Goal: Task Accomplishment & Management: Manage account settings

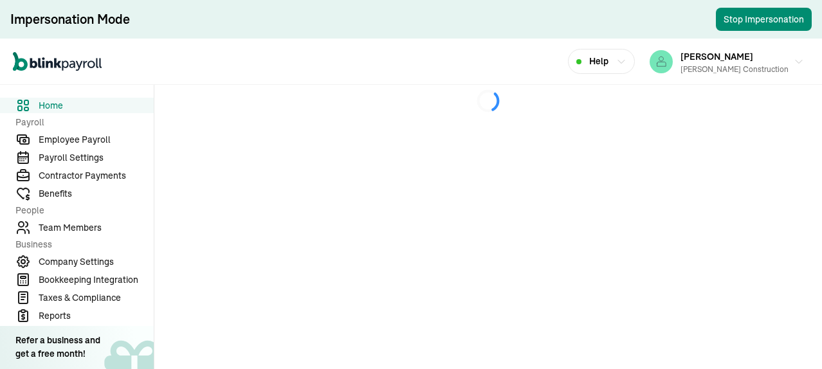
drag, startPoint x: 91, startPoint y: 135, endPoint x: 532, endPoint y: 193, distance: 444.7
click at [91, 135] on span "Employee Payroll" at bounding box center [96, 140] width 115 height 14
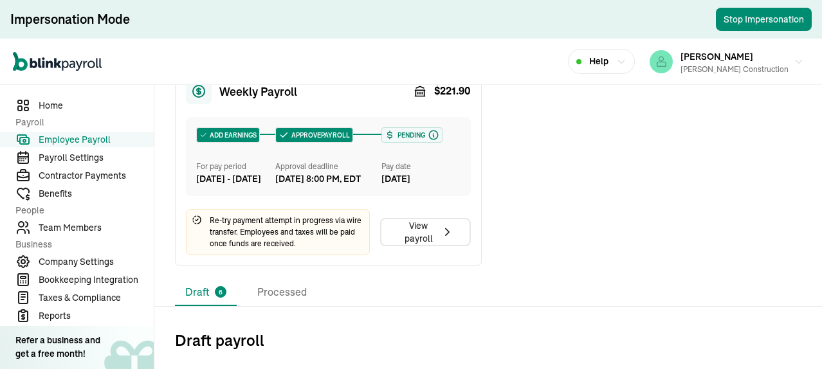
scroll to position [712, 0]
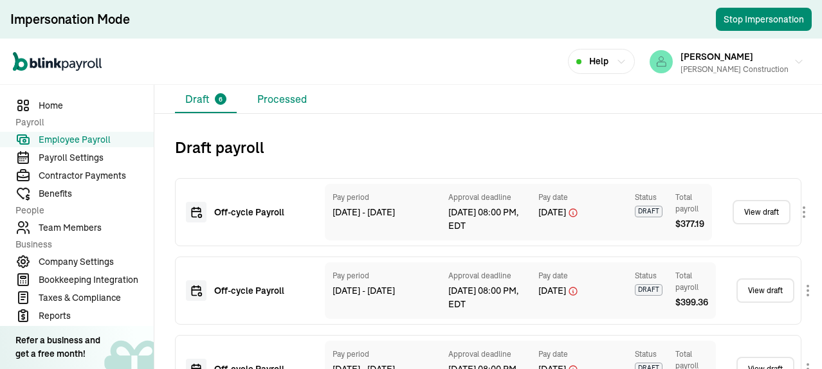
click at [278, 113] on li "Processed" at bounding box center [282, 99] width 70 height 27
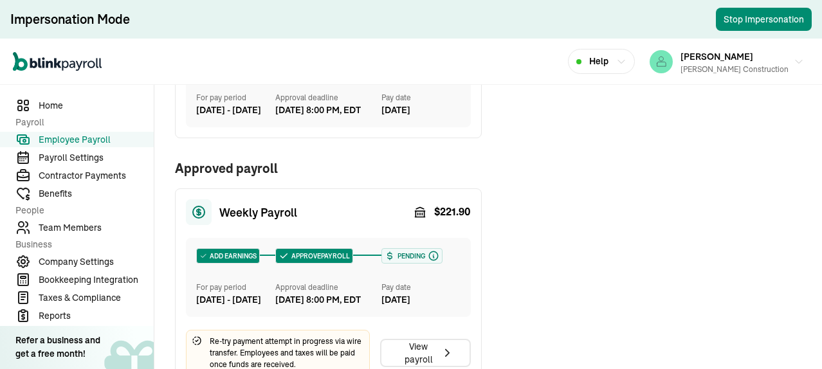
scroll to position [655, 0]
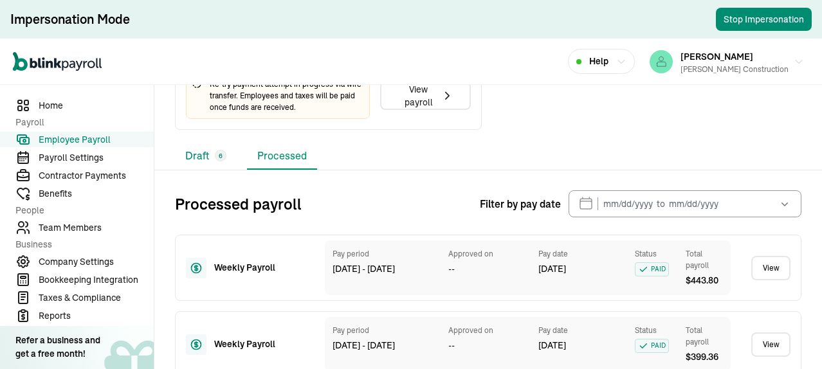
click at [196, 170] on li "Draft 6" at bounding box center [206, 156] width 62 height 27
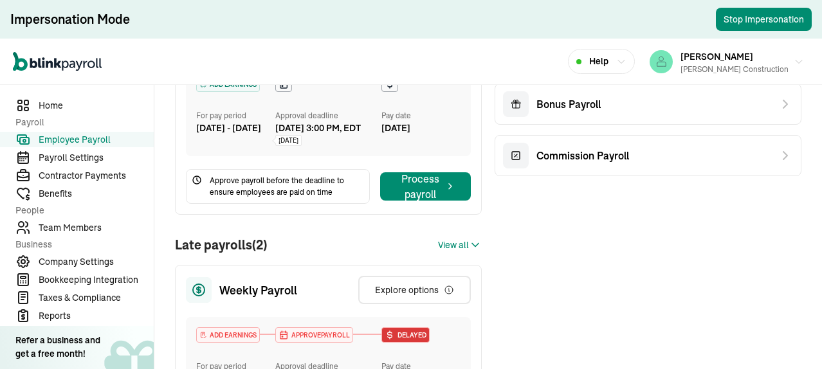
scroll to position [257, 0]
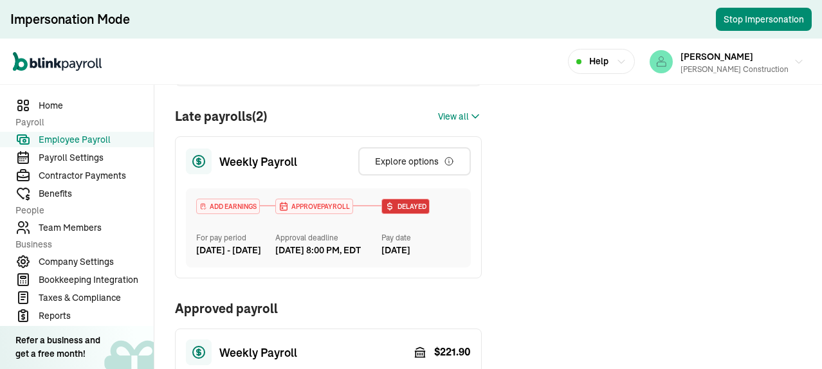
click at [456, 124] on span "View all" at bounding box center [453, 117] width 31 height 14
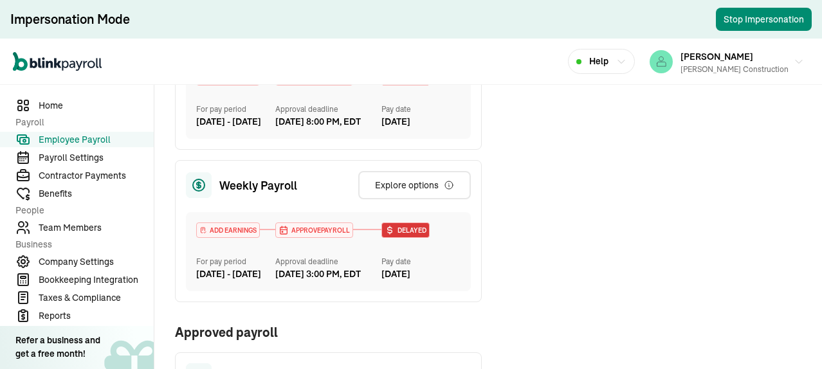
scroll to position [451, 0]
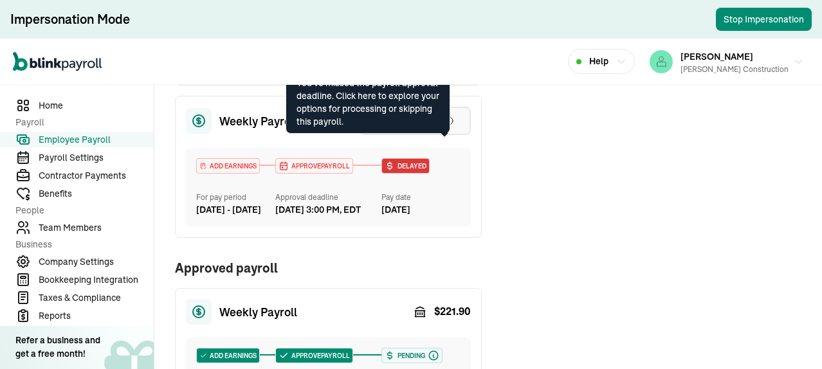
click at [445, 125] on icon "button" at bounding box center [449, 121] width 8 height 8
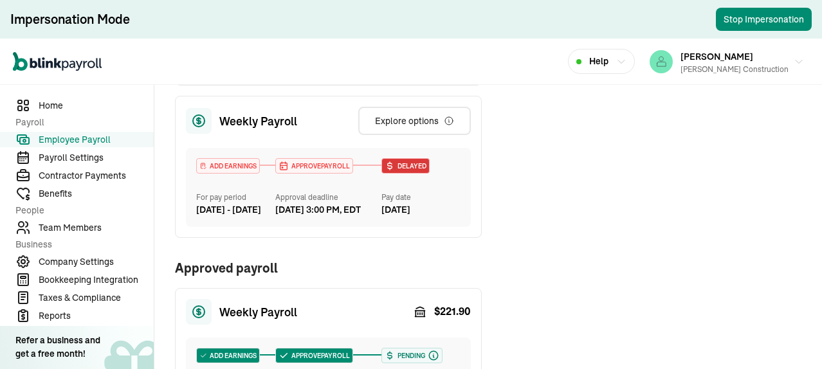
scroll to position [386, 0]
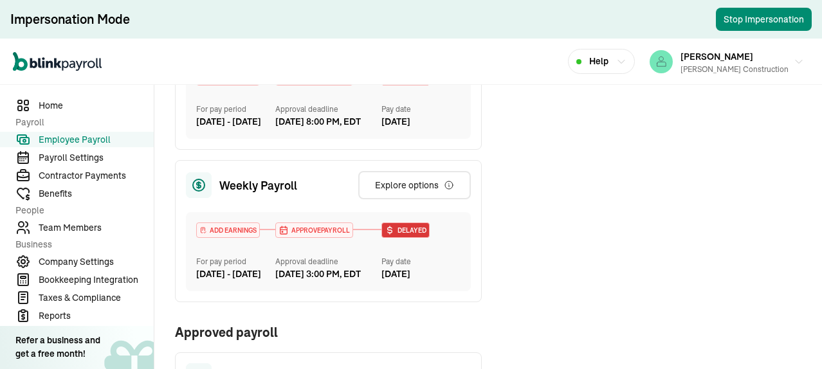
click at [672, 167] on div "Off-cycle Payroll Bonus Payroll Commission Payroll" at bounding box center [648, 163] width 307 height 777
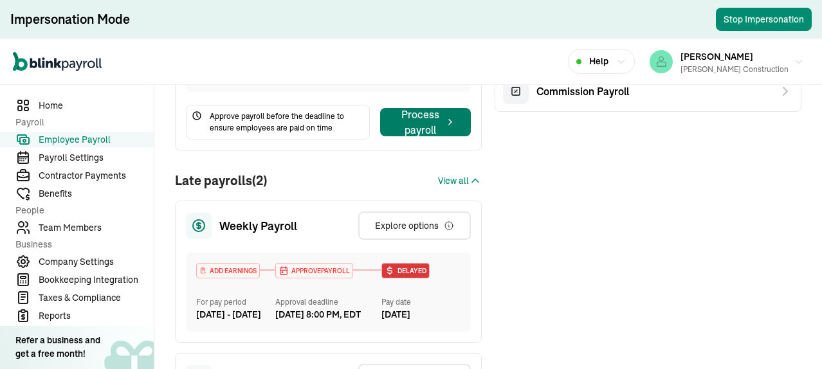
scroll to position [0, 0]
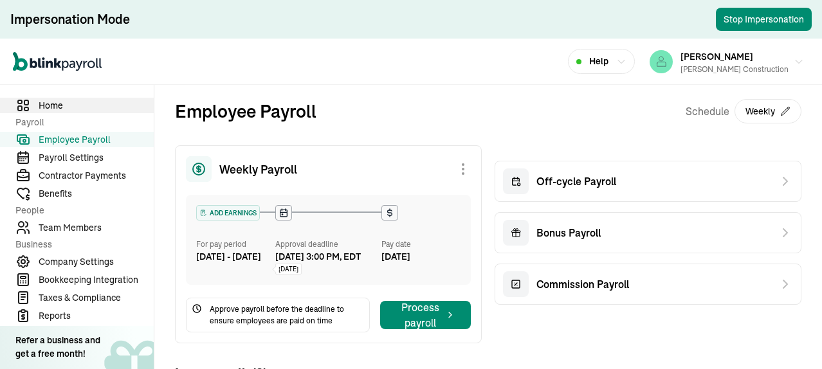
click at [51, 102] on span "Home" at bounding box center [96, 106] width 115 height 14
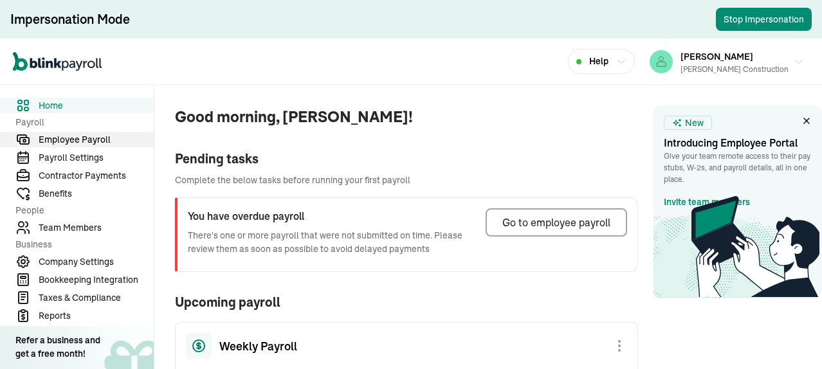
click at [86, 140] on span "Employee Payroll" at bounding box center [96, 140] width 115 height 14
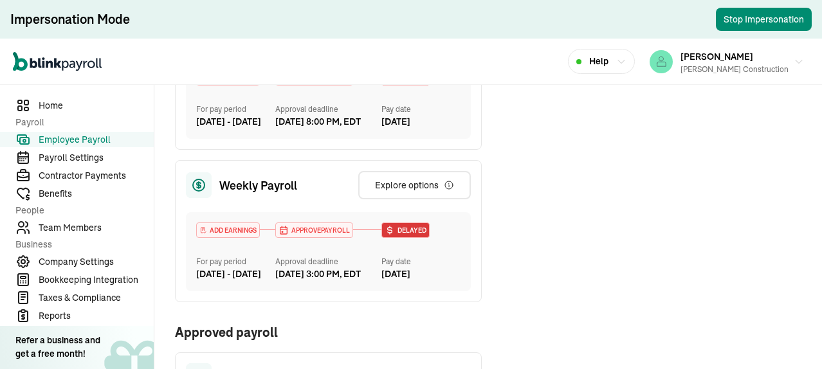
scroll to position [451, 0]
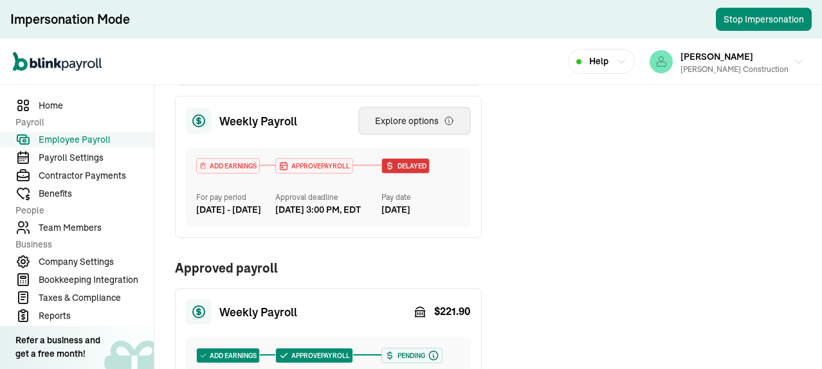
click at [408, 127] on div "Explore options" at bounding box center [414, 121] width 79 height 13
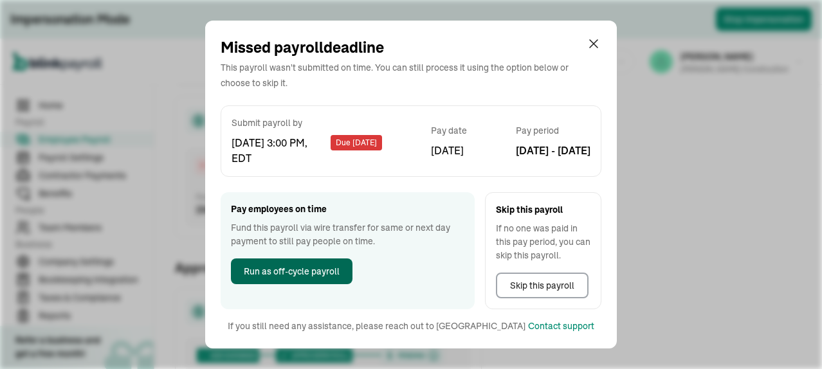
click at [322, 271] on span "Run as off-cycle payroll" at bounding box center [292, 272] width 96 height 14
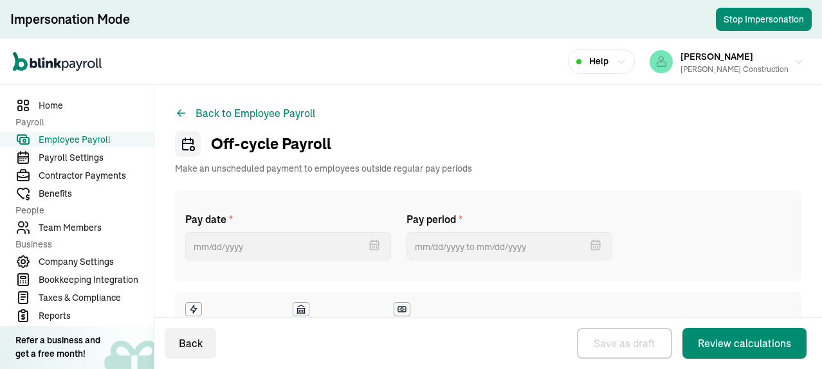
select select "direct_deposit"
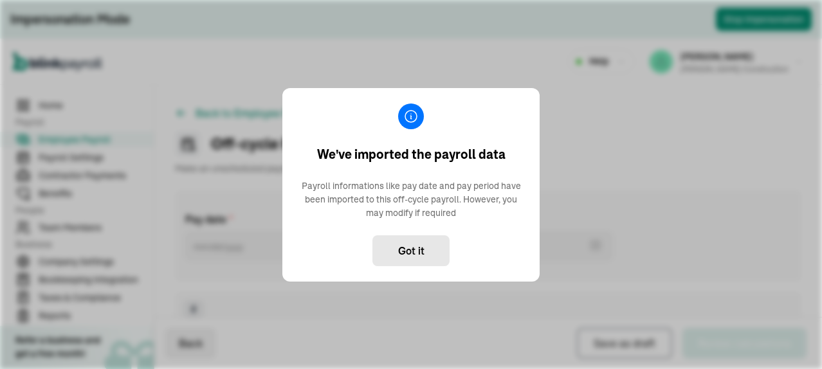
type input "[DATE] ~ [DATE]"
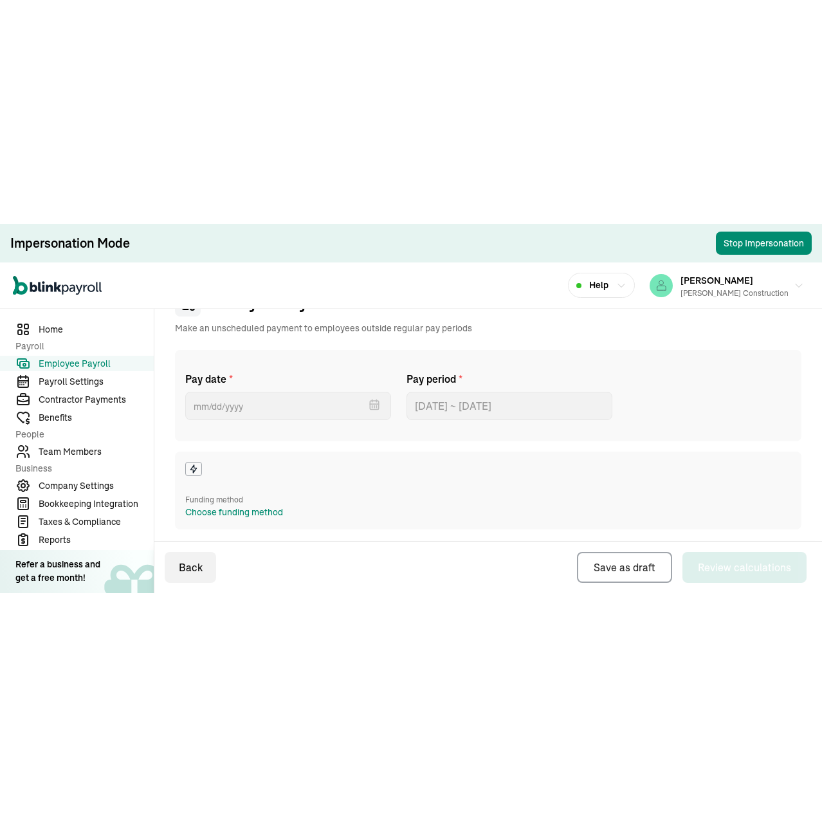
scroll to position [129, 0]
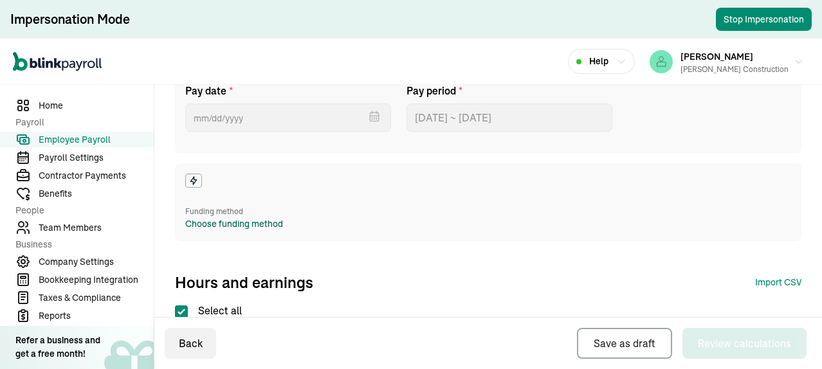
click at [224, 224] on div "Choose funding method" at bounding box center [234, 225] width 98 height 14
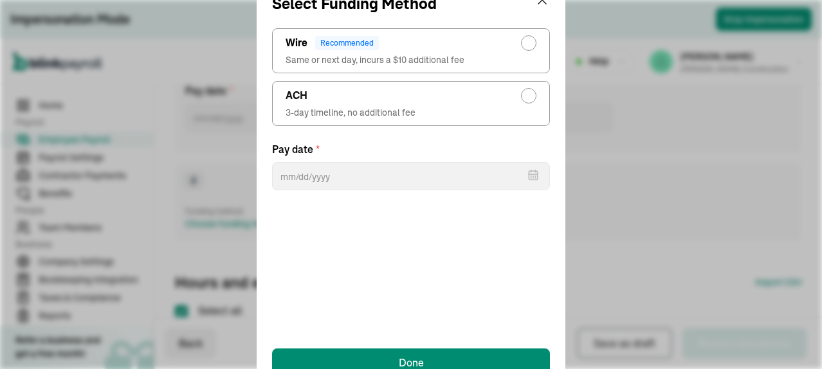
click at [530, 46] on div "radio-group" at bounding box center [529, 43] width 10 height 10
click at [530, 45] on input "Wire Recommended Same or next day, incurs a $10 additional fee" at bounding box center [532, 40] width 10 height 10
radio input "true"
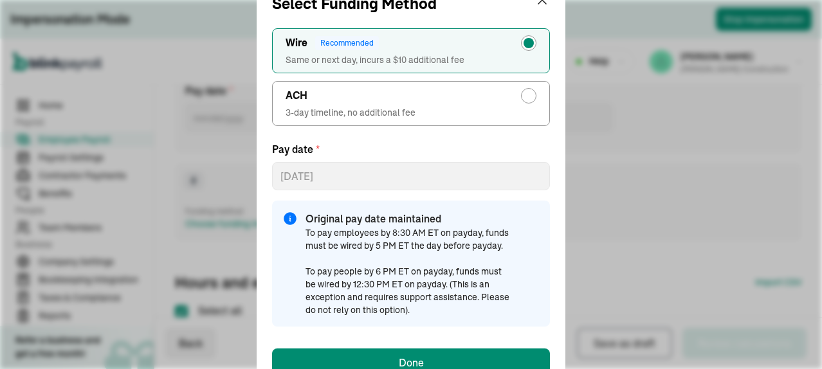
click at [725, 127] on div "Select Funding Method ACH 3-day timeline, no additional fee Wire Recommended Sa…" at bounding box center [411, 184] width 822 height 369
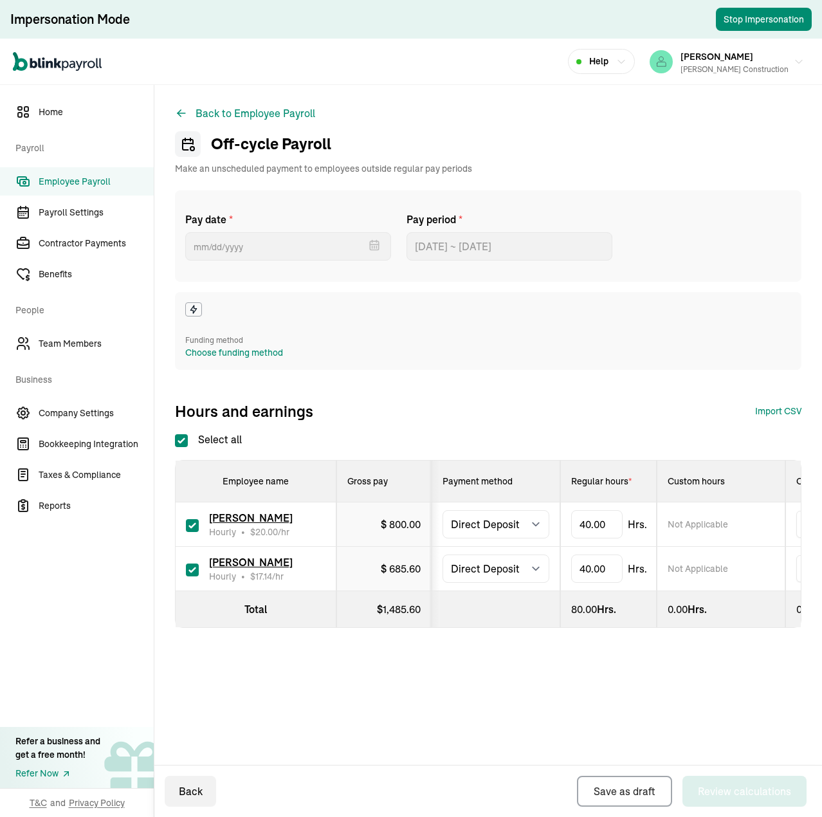
scroll to position [0, 0]
click at [467, 97] on div "Back to Employee Payroll Off-cycle Payroll Make an unscheduled payment to emplo…" at bounding box center [488, 392] width 668 height 615
click at [256, 355] on div "Choose funding method" at bounding box center [234, 353] width 98 height 14
click at [241, 107] on button "Back to Employee Payroll" at bounding box center [245, 113] width 140 height 15
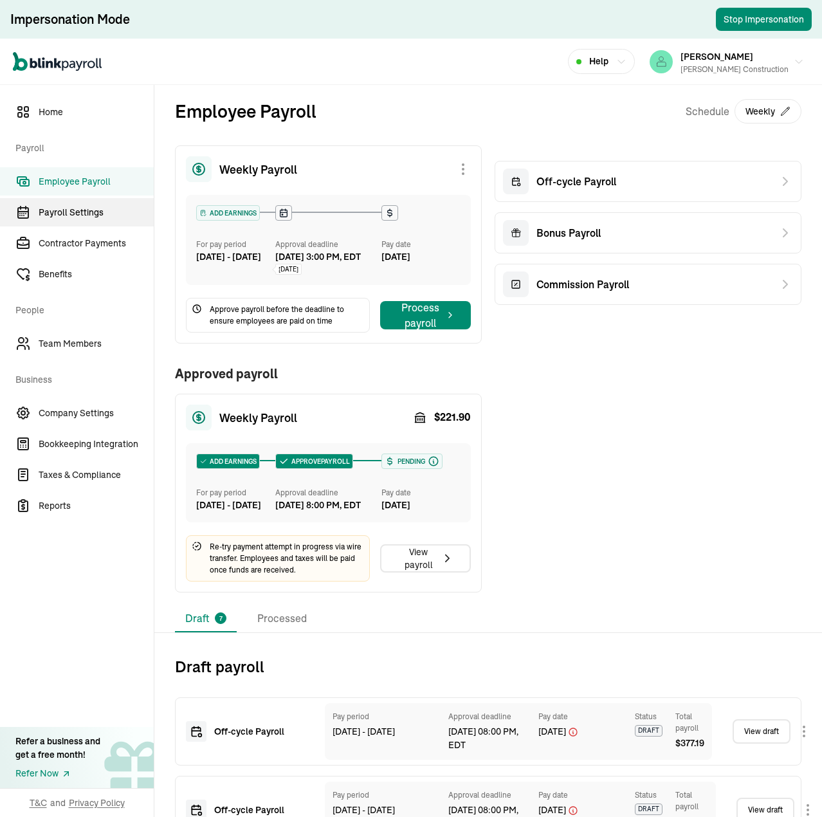
click at [79, 210] on span "Payroll Settings" at bounding box center [96, 213] width 115 height 14
click at [84, 183] on span "Employee Payroll" at bounding box center [96, 182] width 115 height 14
click at [84, 182] on span "Employee Payroll" at bounding box center [96, 182] width 115 height 14
click at [55, 109] on span "Home" at bounding box center [96, 113] width 115 height 14
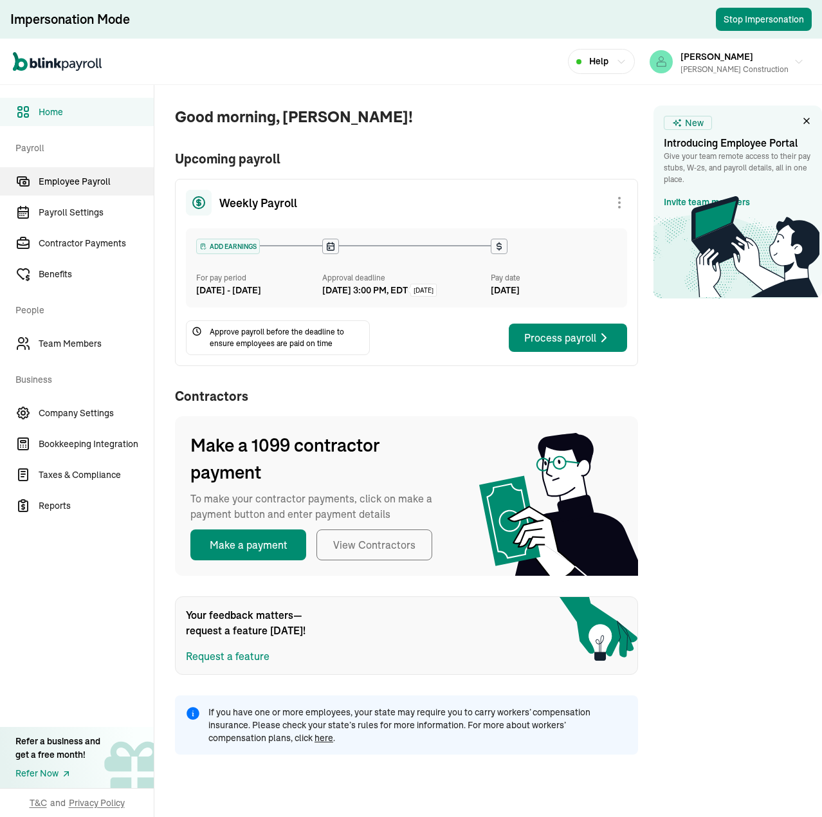
click at [83, 180] on span "Employee Payroll" at bounding box center [96, 182] width 115 height 14
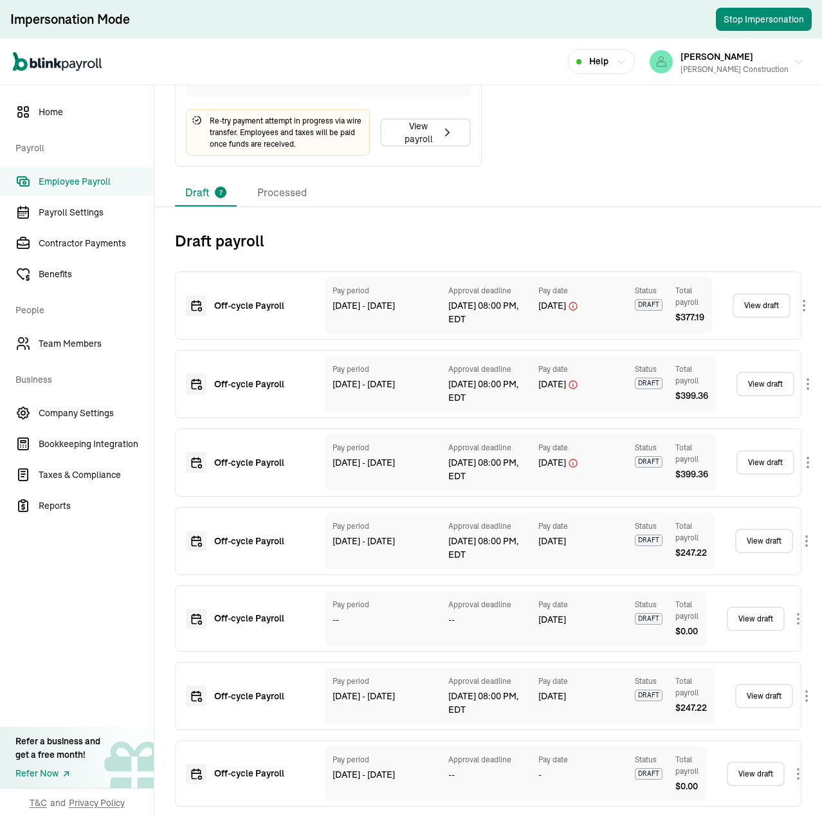
scroll to position [264, 0]
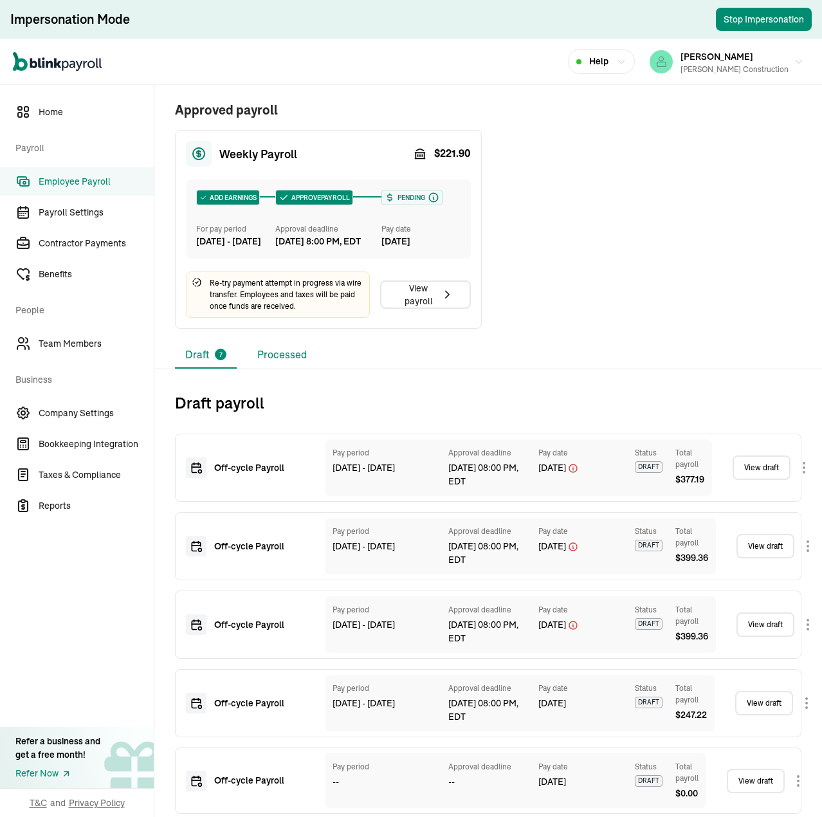
click at [297, 369] on li "Processed" at bounding box center [282, 355] width 70 height 27
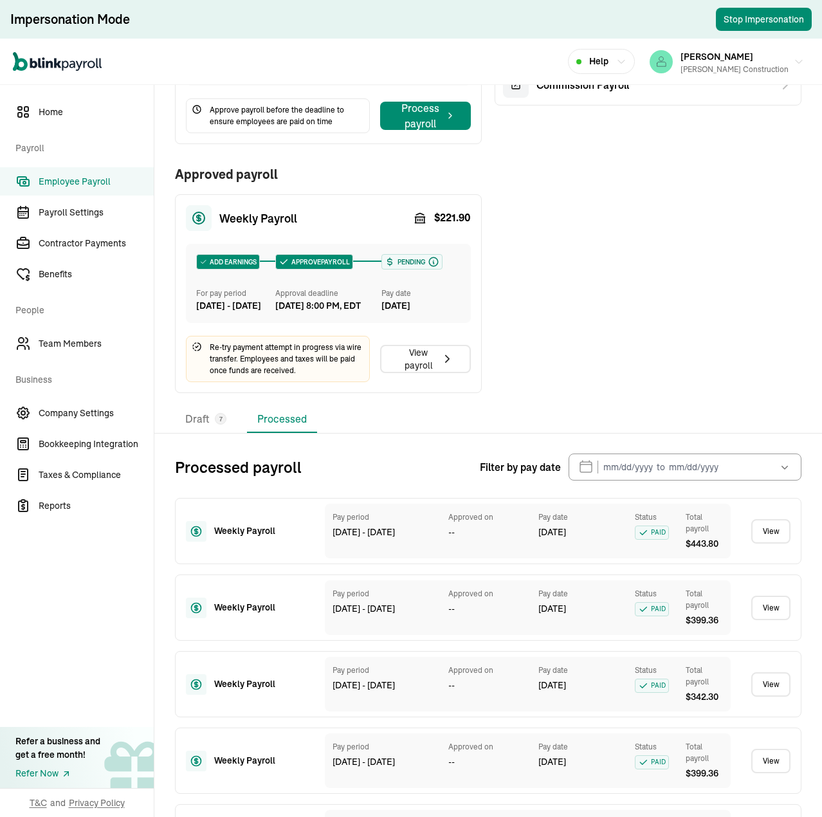
scroll to position [6, 0]
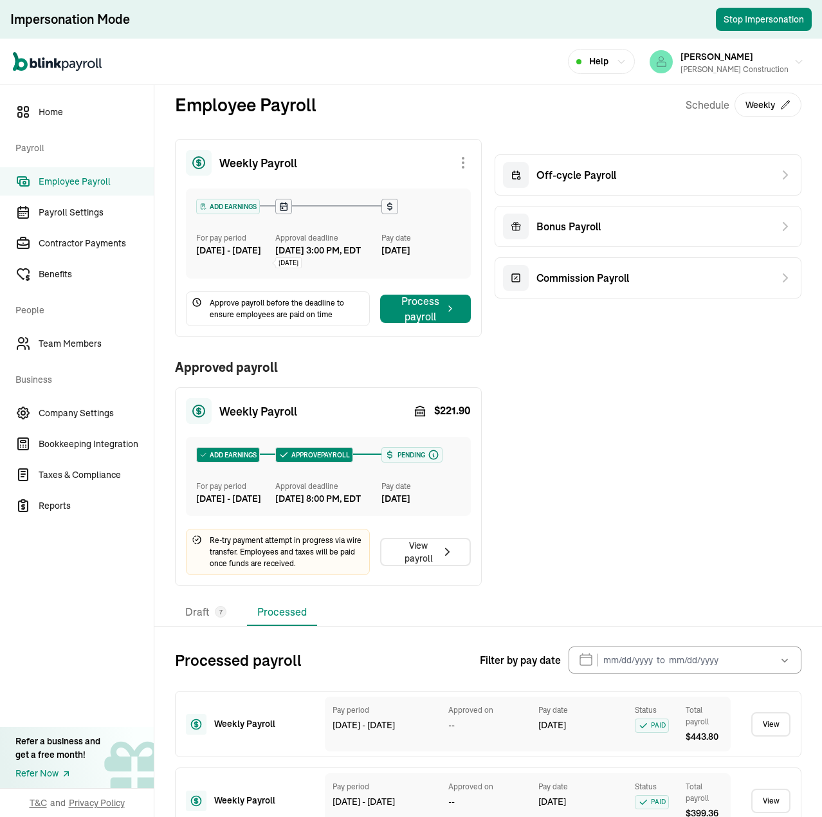
drag, startPoint x: 79, startPoint y: 214, endPoint x: 107, endPoint y: 37, distance: 179.9
click at [79, 214] on span "Payroll Settings" at bounding box center [96, 213] width 115 height 14
